Goal: Entertainment & Leisure: Browse casually

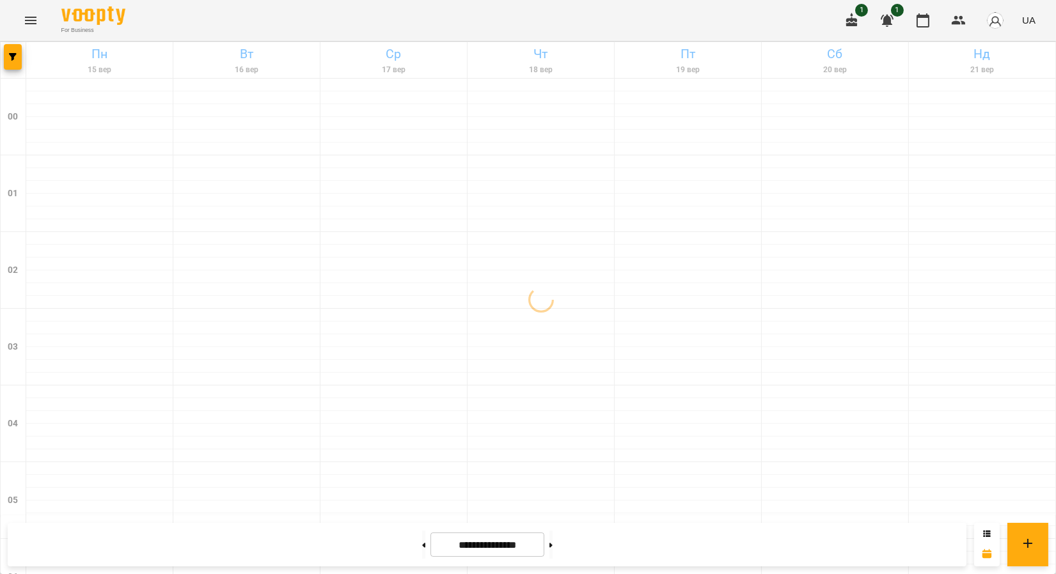
click at [35, 21] on icon "Menu" at bounding box center [30, 20] width 15 height 15
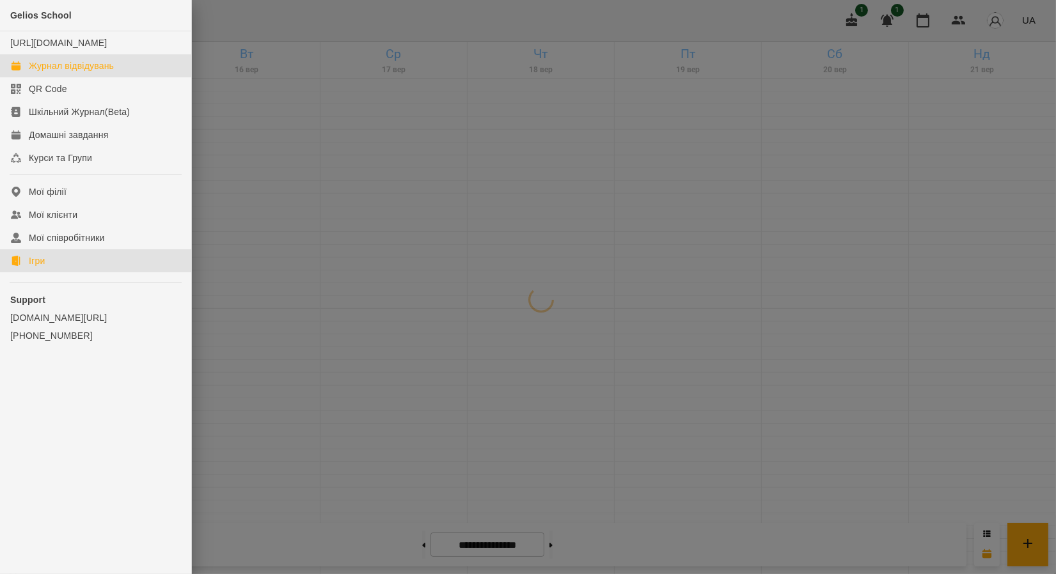
drag, startPoint x: 42, startPoint y: 272, endPoint x: 738, endPoint y: 237, distance: 697.3
click at [42, 267] on div "Ігри" at bounding box center [37, 261] width 16 height 13
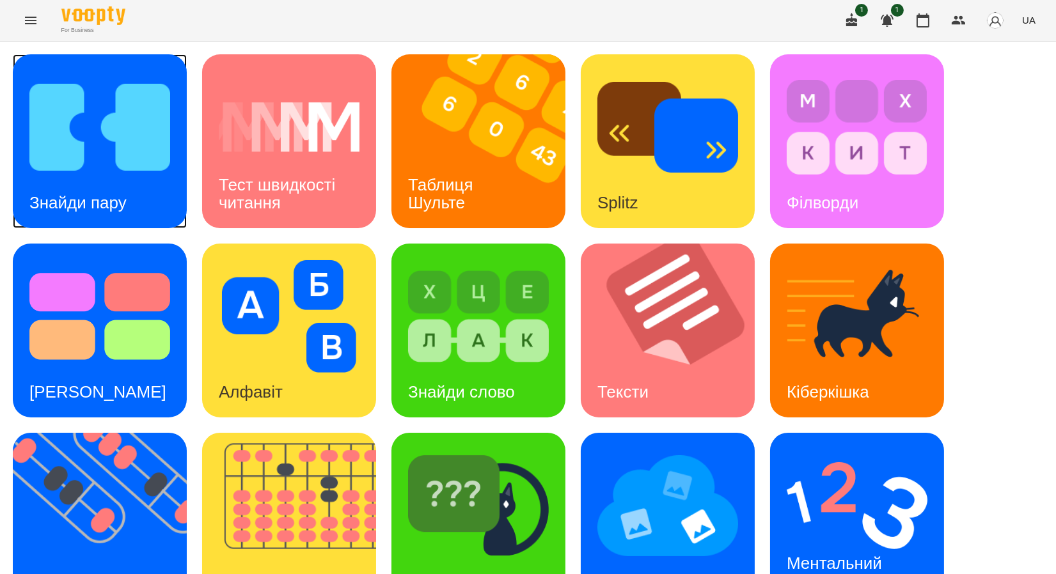
click at [137, 142] on img at bounding box center [99, 127] width 141 height 113
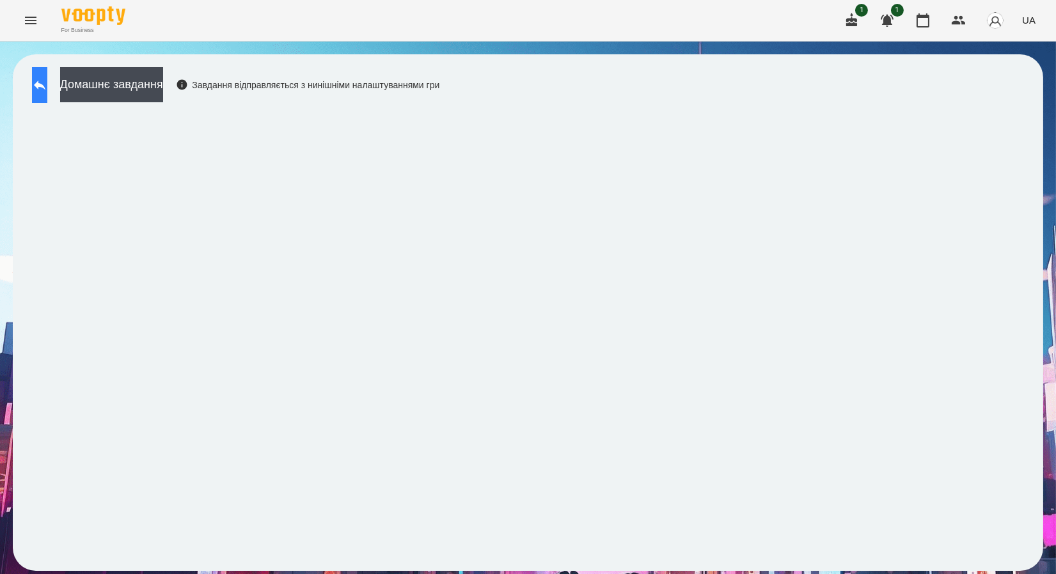
click at [47, 78] on icon at bounding box center [39, 84] width 15 height 15
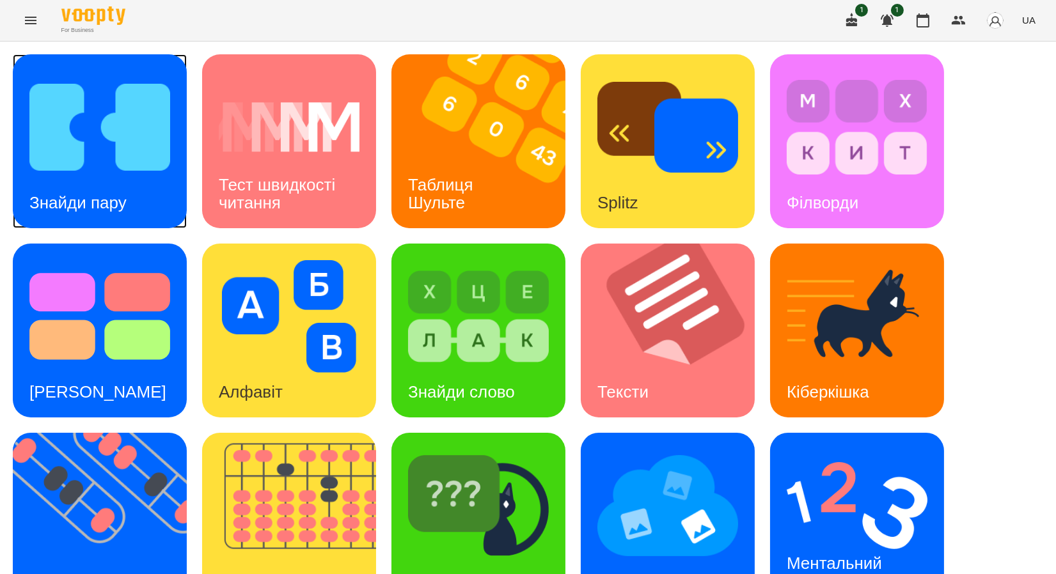
click at [156, 187] on div "Знайди пару" at bounding box center [100, 141] width 174 height 174
